Goal: Find contact information: Find contact information

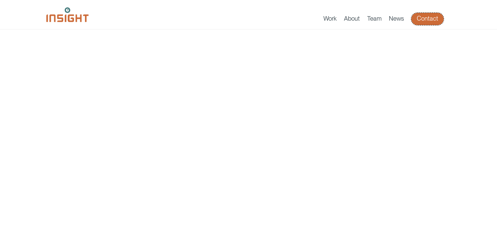
click at [425, 18] on link "Contact" at bounding box center [428, 19] width 32 height 12
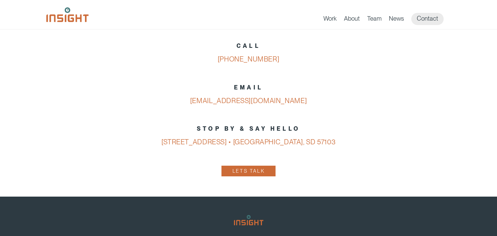
scroll to position [331, 0]
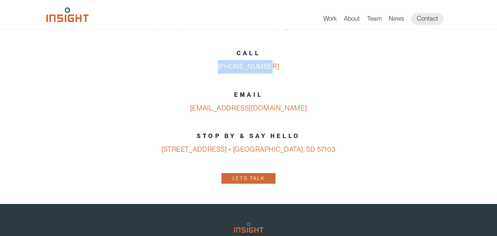
copy link "[PHONE_NUMBER]"
drag, startPoint x: 290, startPoint y: 74, endPoint x: 197, endPoint y: 68, distance: 93.0
click at [197, 68] on p "CALL 605-275-0011" at bounding box center [248, 60] width 383 height 27
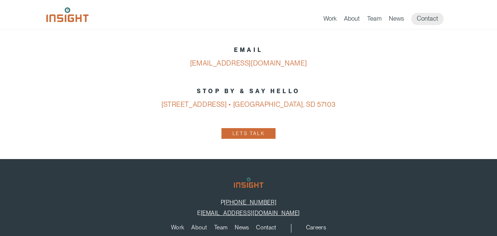
scroll to position [368, 0]
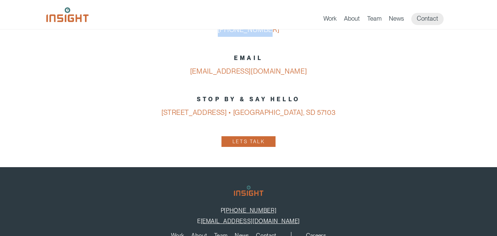
copy link "[EMAIL_ADDRESS][DOMAIN_NAME]"
drag, startPoint x: 307, startPoint y: 73, endPoint x: 184, endPoint y: 75, distance: 122.6
click at [183, 75] on p "EMAIL info@insightmarketingdesign.com" at bounding box center [248, 65] width 383 height 27
